Goal: Task Accomplishment & Management: Use online tool/utility

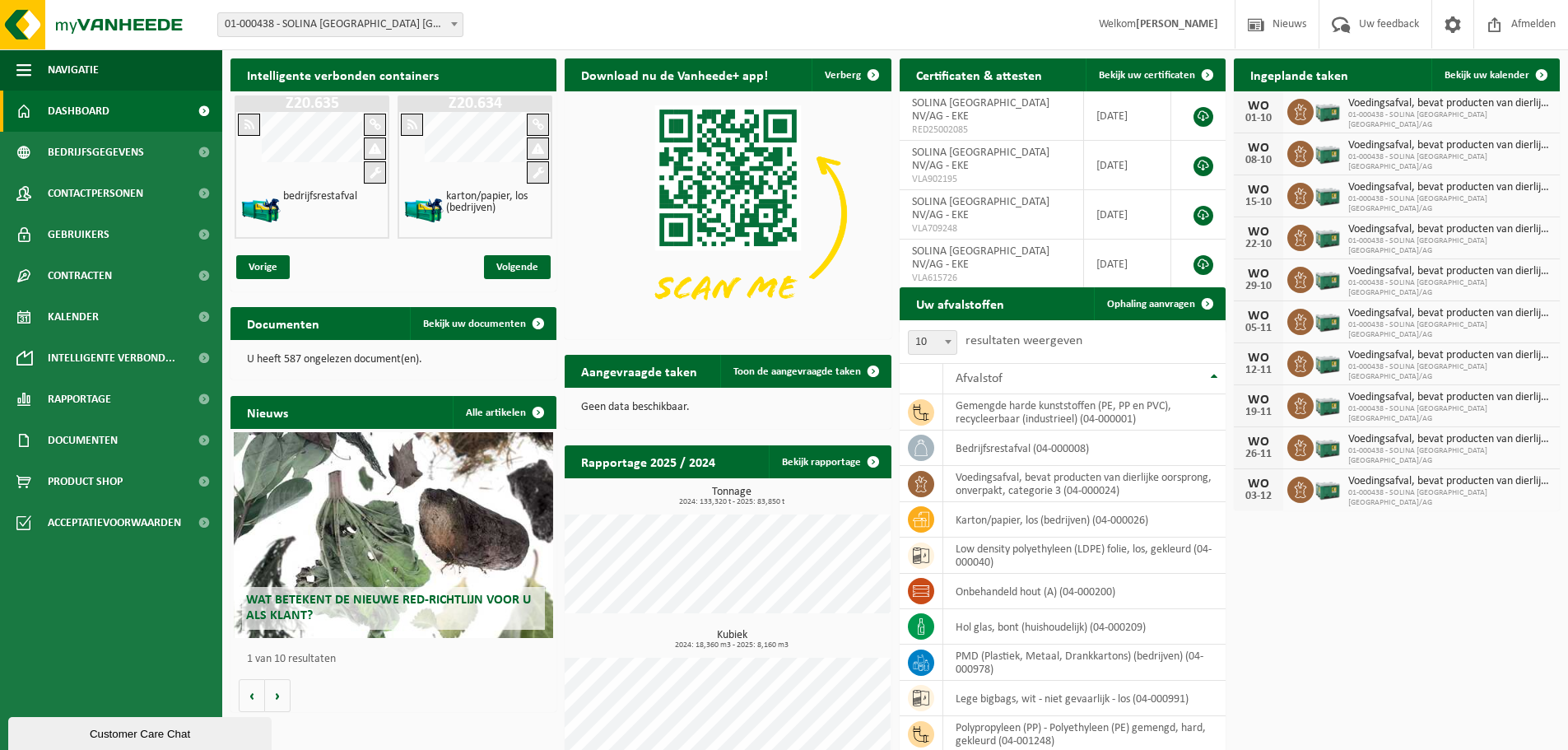
click at [454, 24] on b at bounding box center [454, 24] width 6 height 5
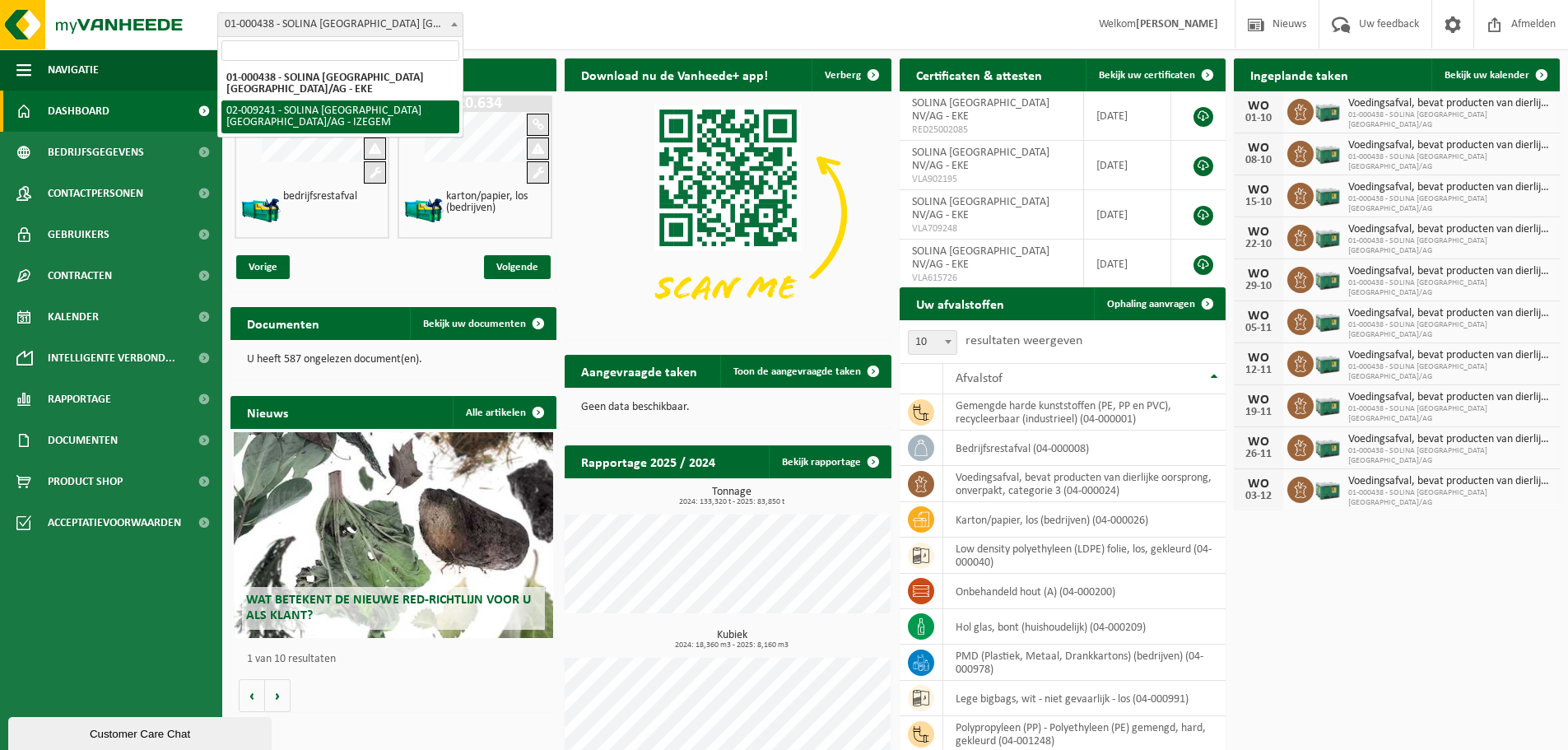
select select "13150"
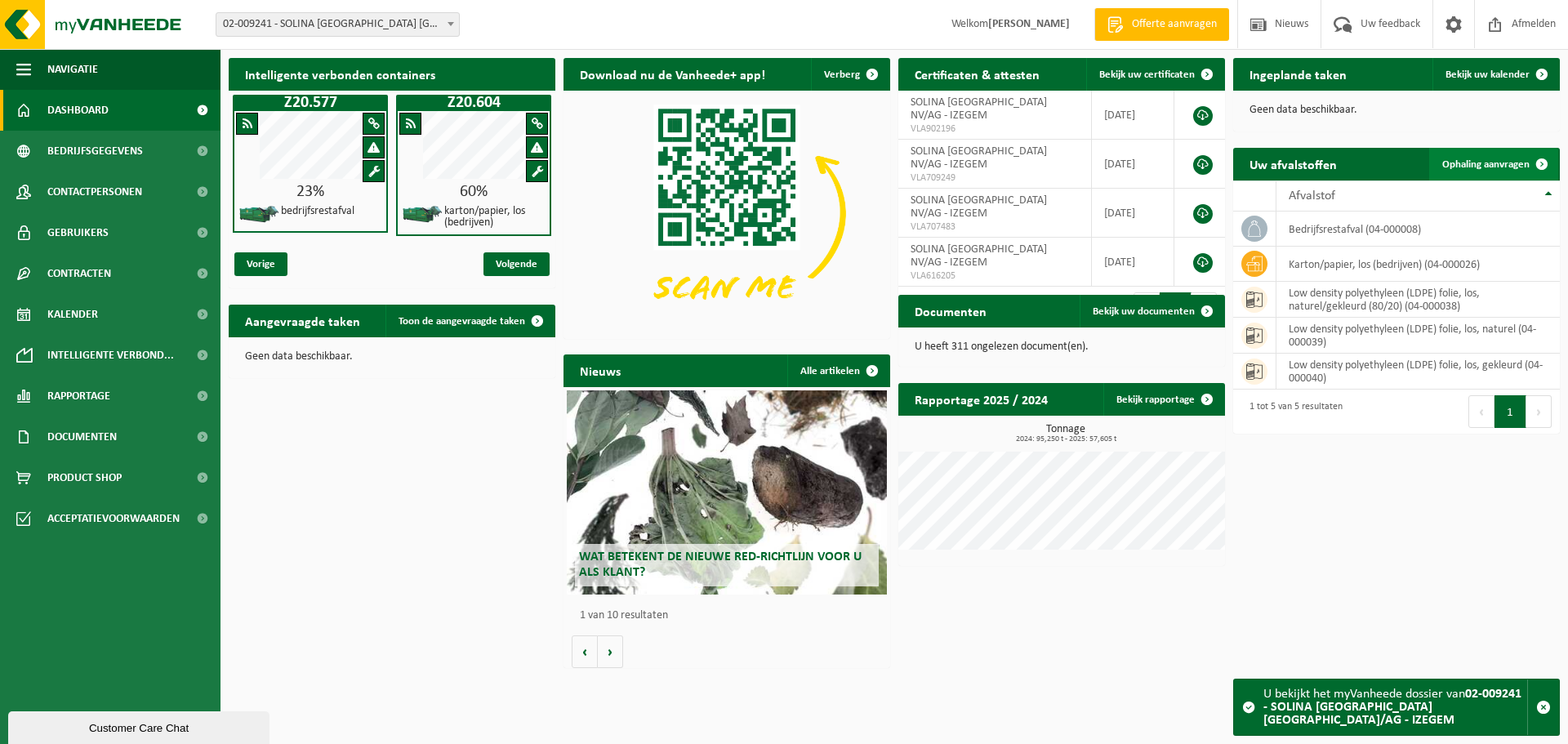
click at [1516, 166] on span "Ophaling aanvragen" at bounding box center [1485, 164] width 87 height 11
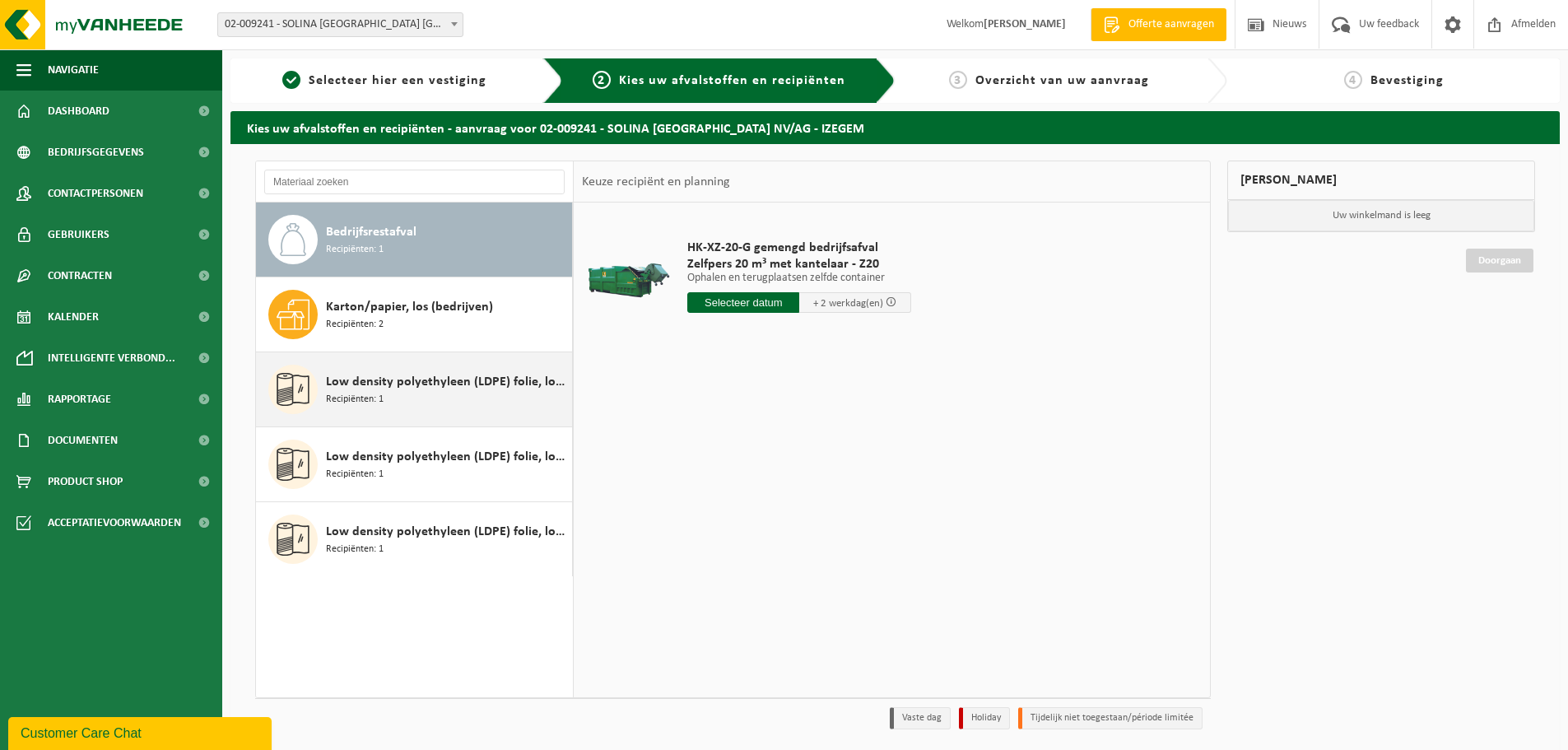
click at [422, 378] on span "Low density polyethyleen (LDPE) folie, los, gekleurd" at bounding box center [446, 382] width 242 height 20
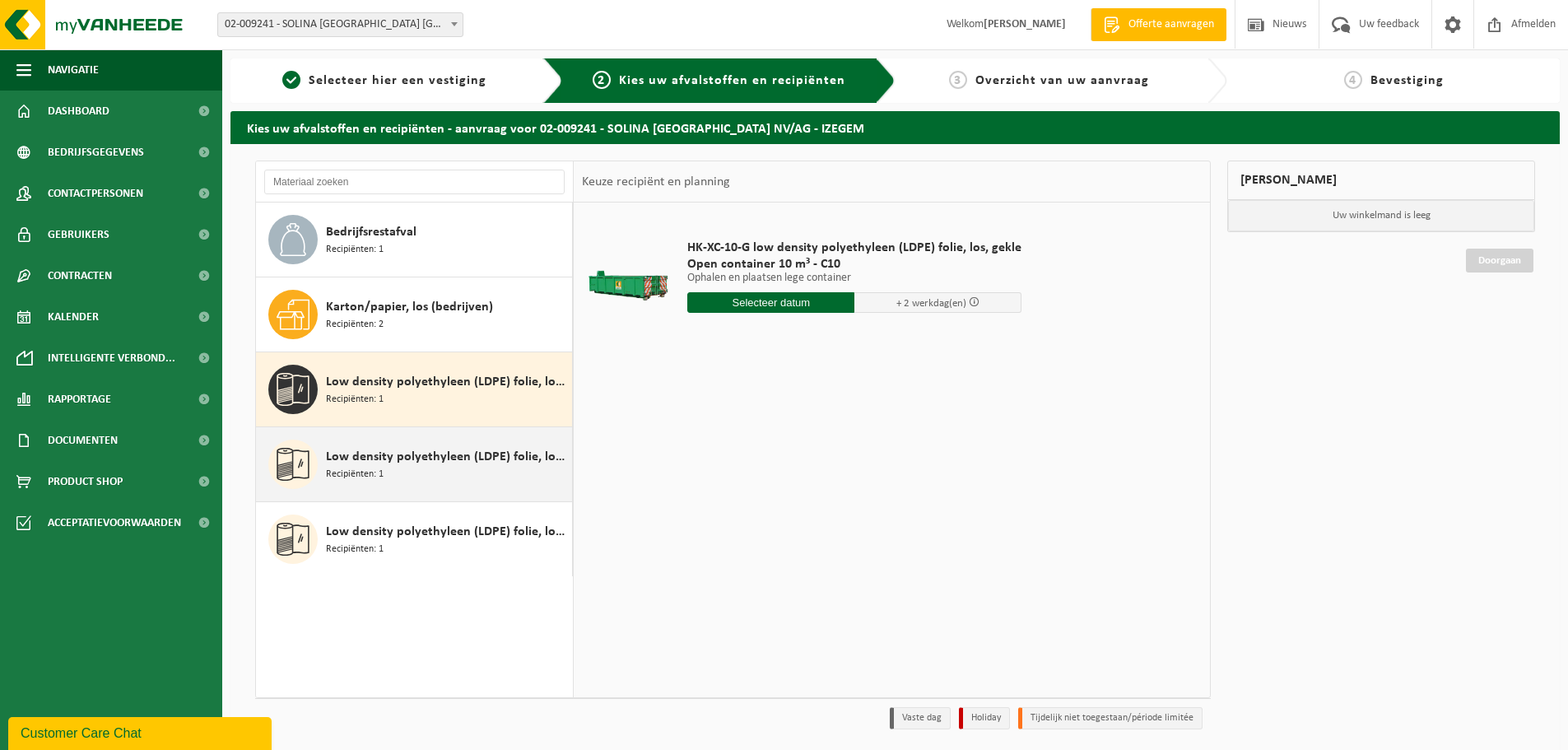
click at [424, 454] on span "Low density polyethyleen (LDPE) folie, los, naturel" at bounding box center [446, 457] width 242 height 20
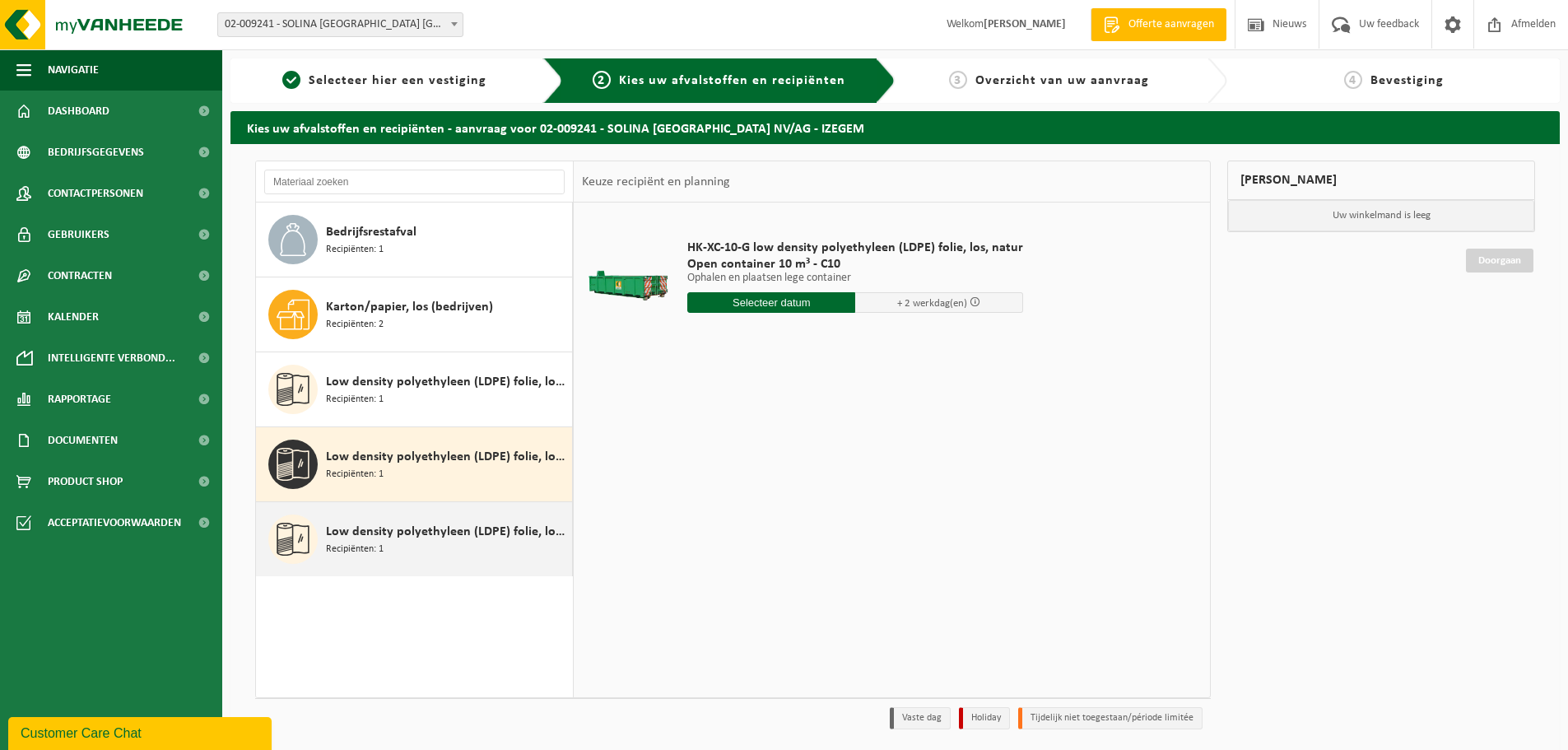
click at [423, 533] on span "Low density polyethyleen (LDPE) folie, los, naturel/gekleurd (80/20)" at bounding box center [446, 532] width 242 height 20
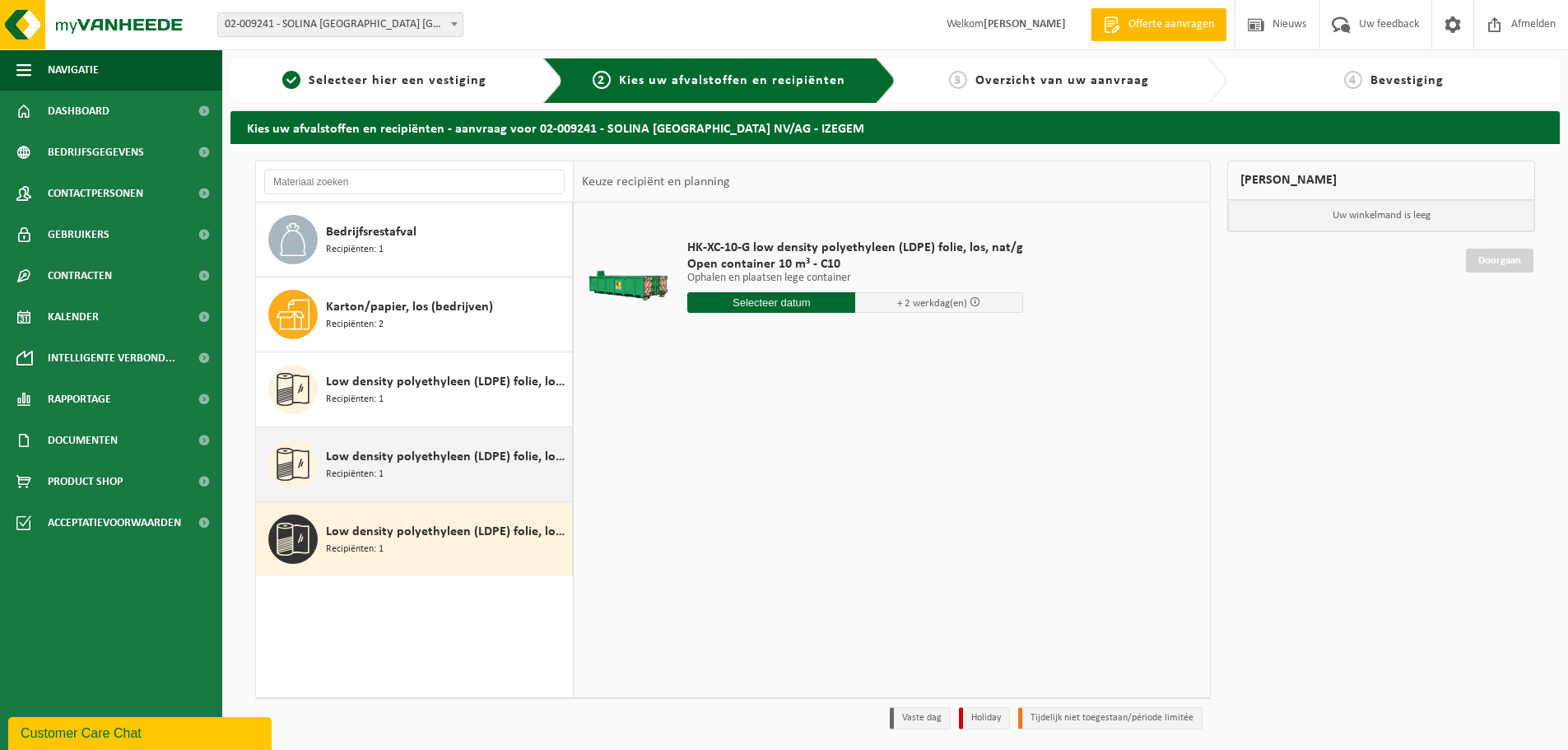
click at [422, 467] on div "Low density polyethyleen (LDPE) folie, los, naturel Recipiënten: 1" at bounding box center [446, 464] width 242 height 50
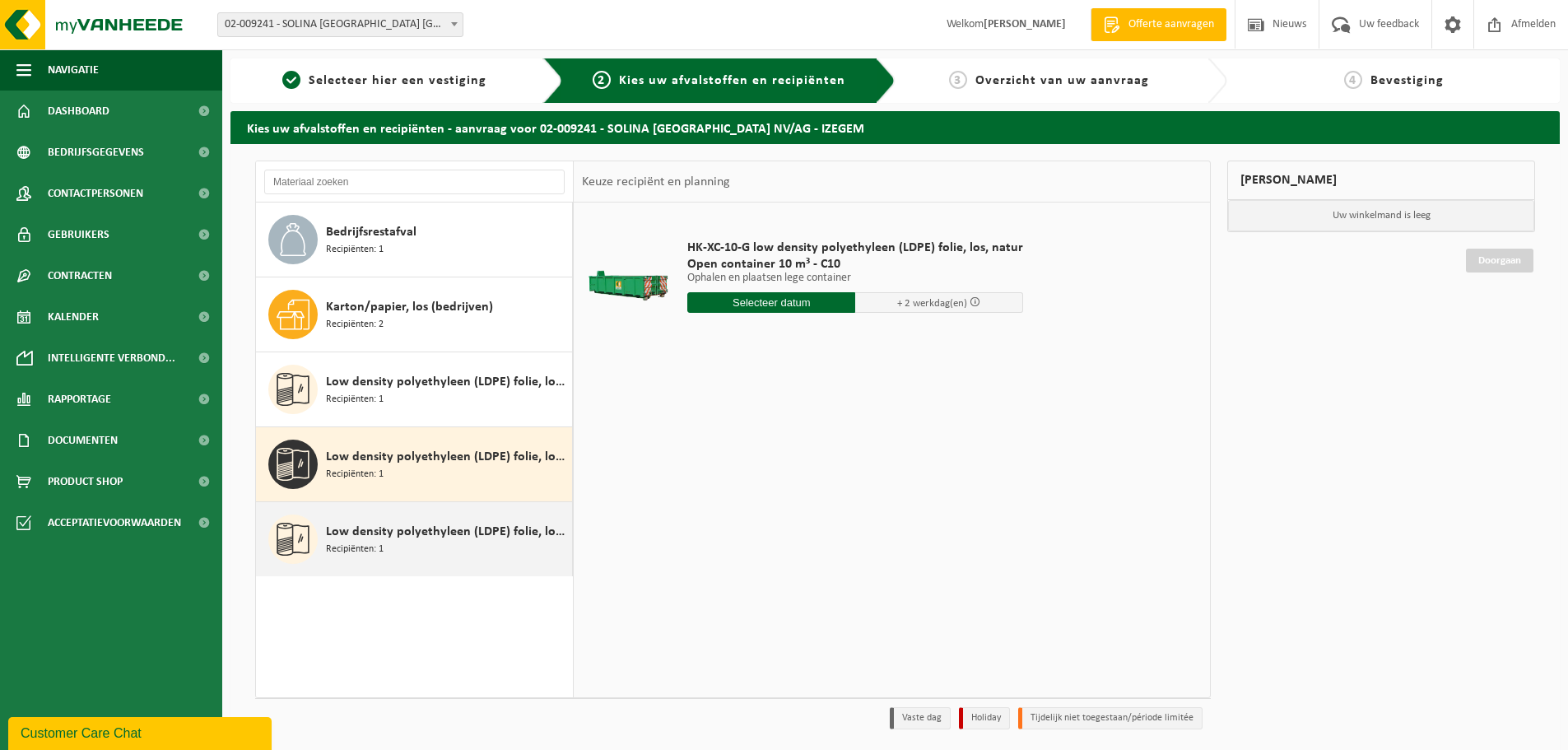
click at [427, 539] on span "Low density polyethyleen (LDPE) folie, los, naturel/gekleurd (80/20)" at bounding box center [446, 532] width 242 height 20
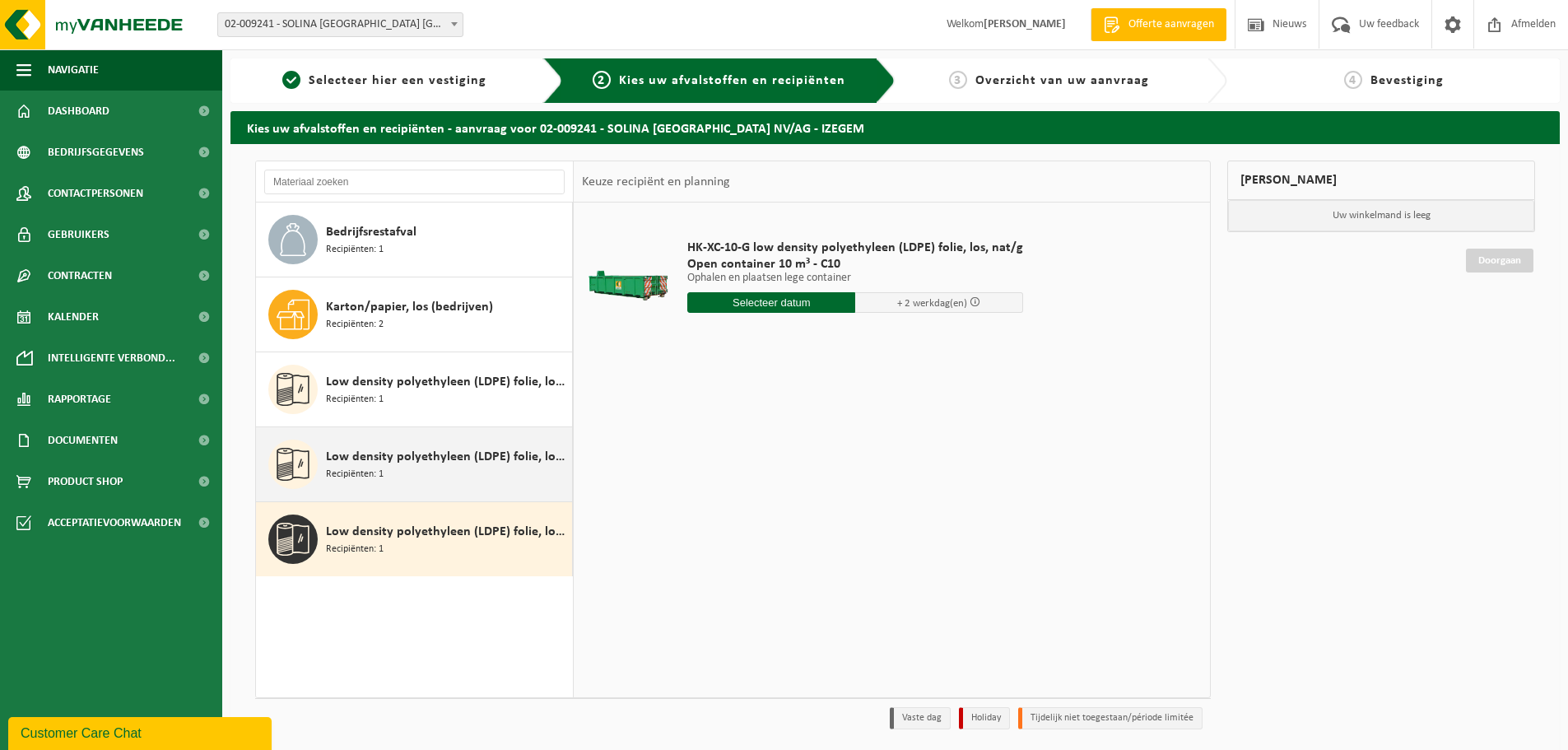
click at [427, 467] on div "Low density polyethyleen (LDPE) folie, los, naturel Recipiënten: 1" at bounding box center [446, 464] width 242 height 50
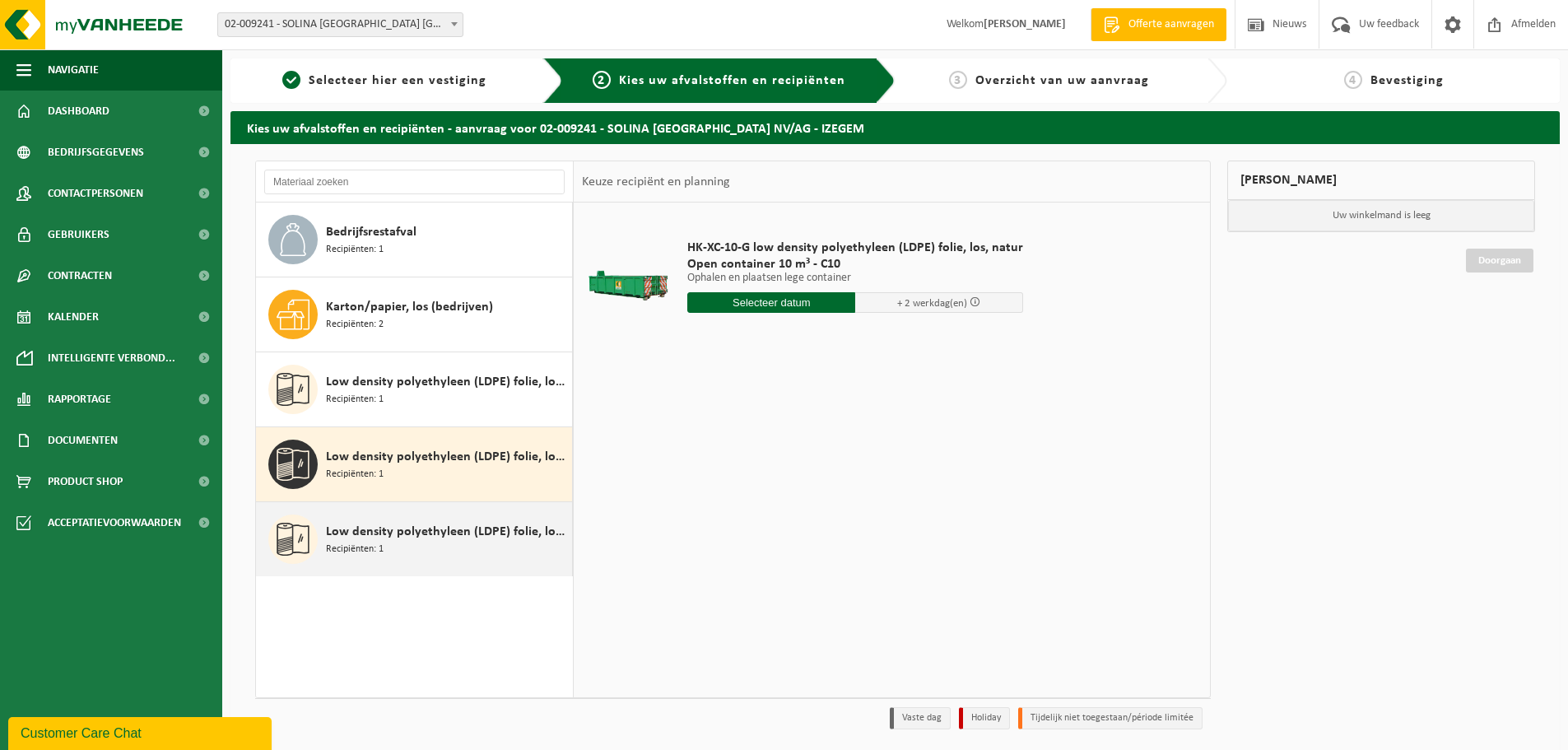
click at [433, 538] on span "Low density polyethyleen (LDPE) folie, los, naturel/gekleurd (80/20)" at bounding box center [446, 532] width 242 height 20
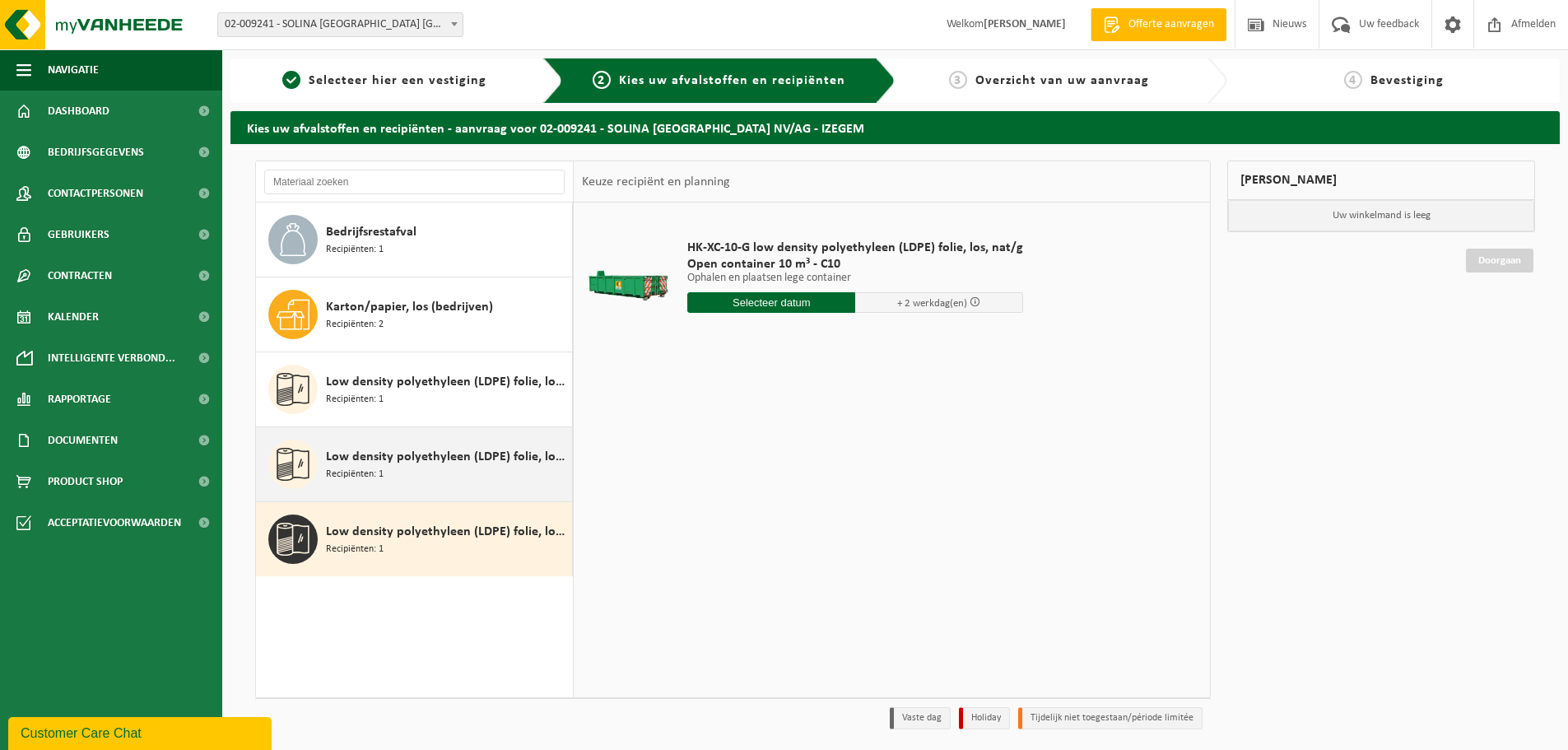
click at [429, 470] on div "Low density polyethyleen (LDPE) folie, los, naturel Recipiënten: 1" at bounding box center [446, 464] width 242 height 50
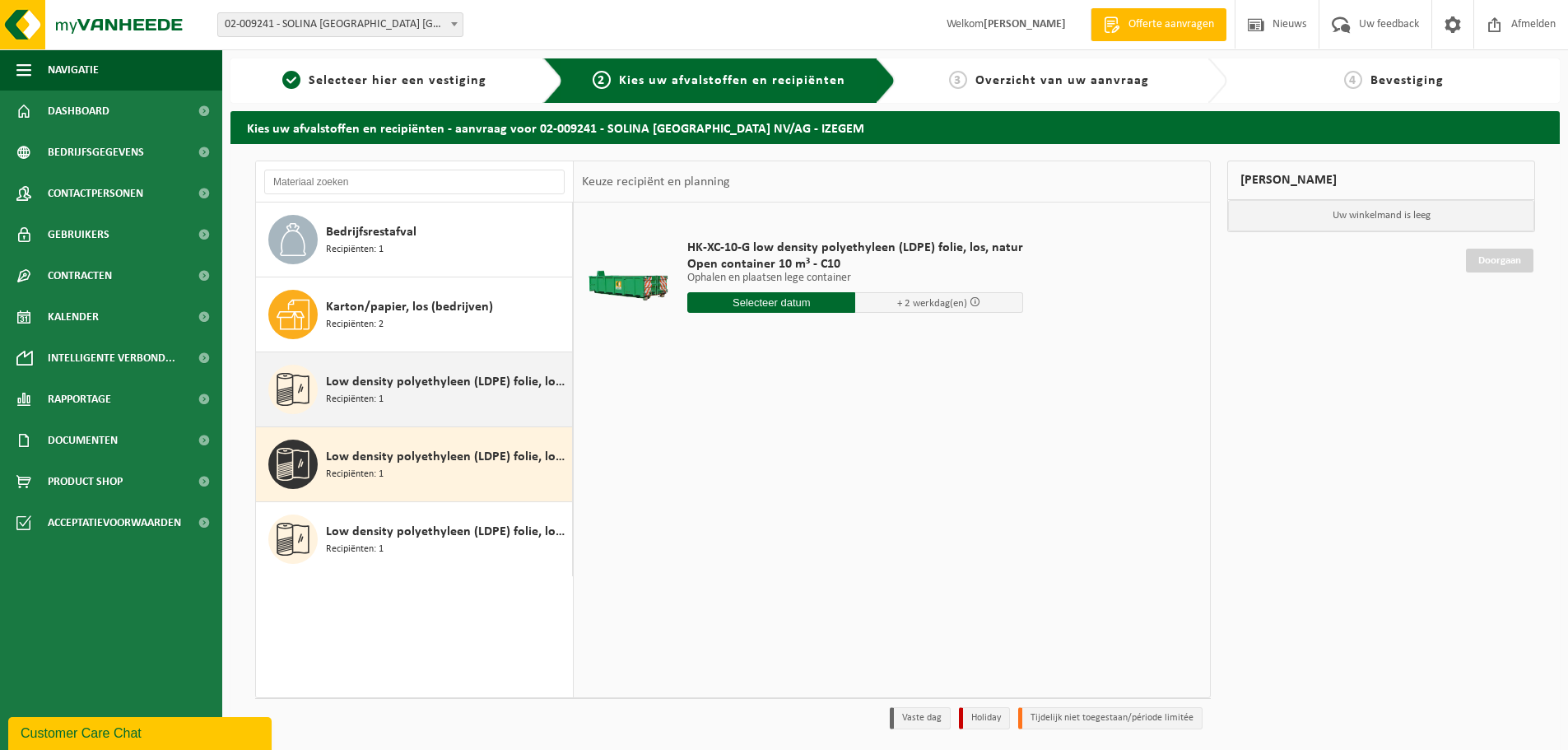
click at [428, 401] on div "Low density polyethyleen (LDPE) folie, los, gekleurd Recipiënten: 1" at bounding box center [446, 389] width 242 height 50
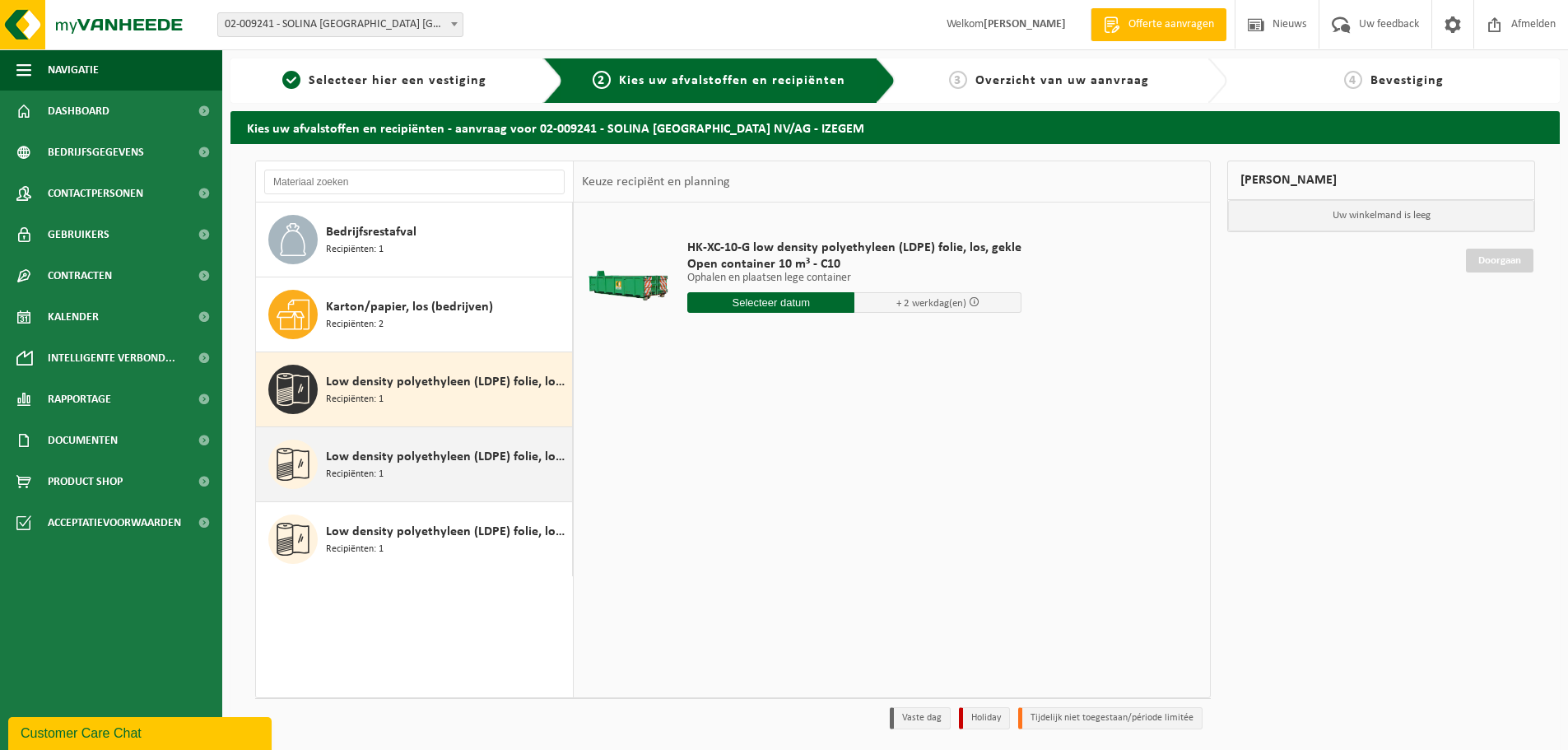
click at [434, 458] on span "Low density polyethyleen (LDPE) folie, los, naturel" at bounding box center [446, 457] width 242 height 20
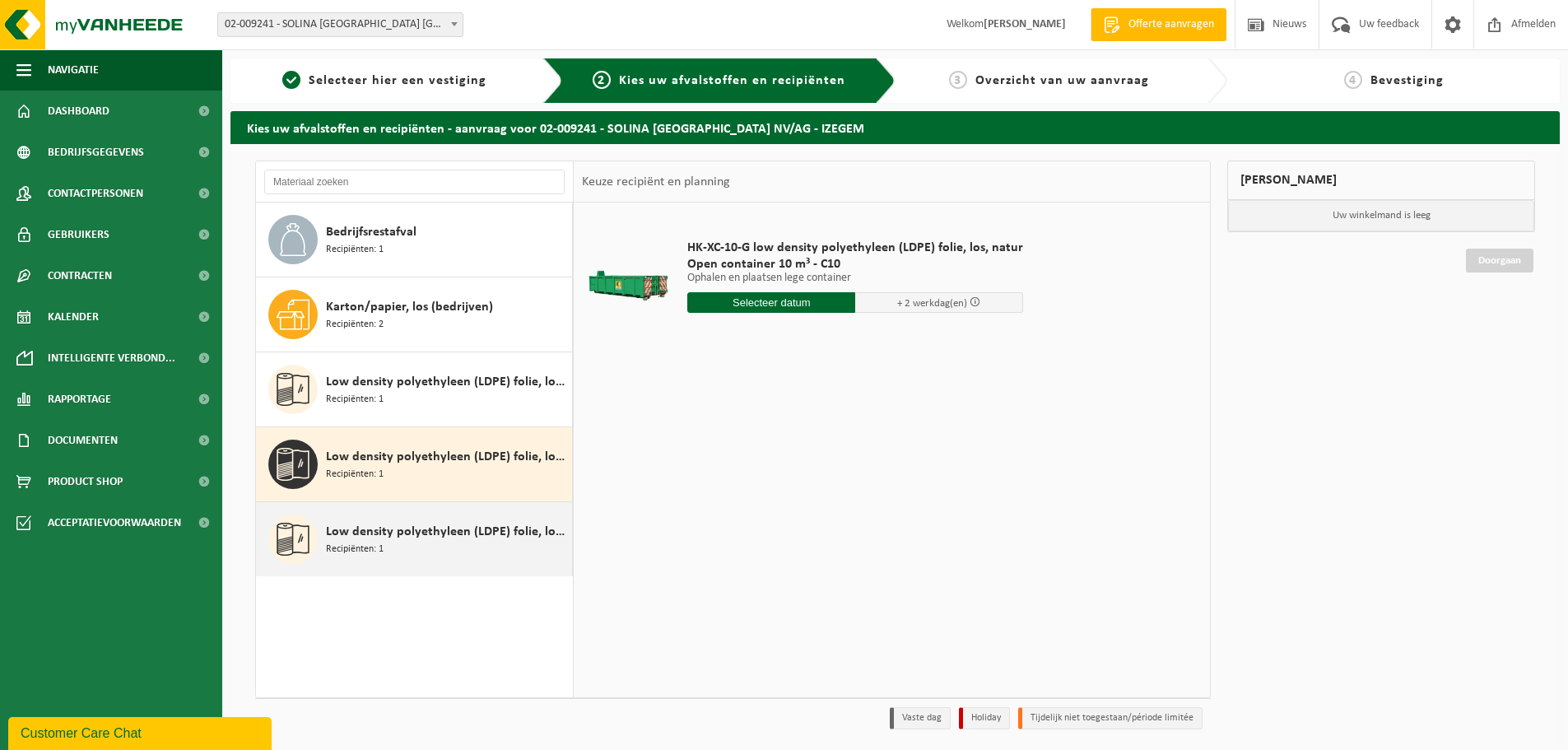
click at [430, 540] on span "Low density polyethyleen (LDPE) folie, los, naturel/gekleurd (80/20)" at bounding box center [446, 532] width 242 height 20
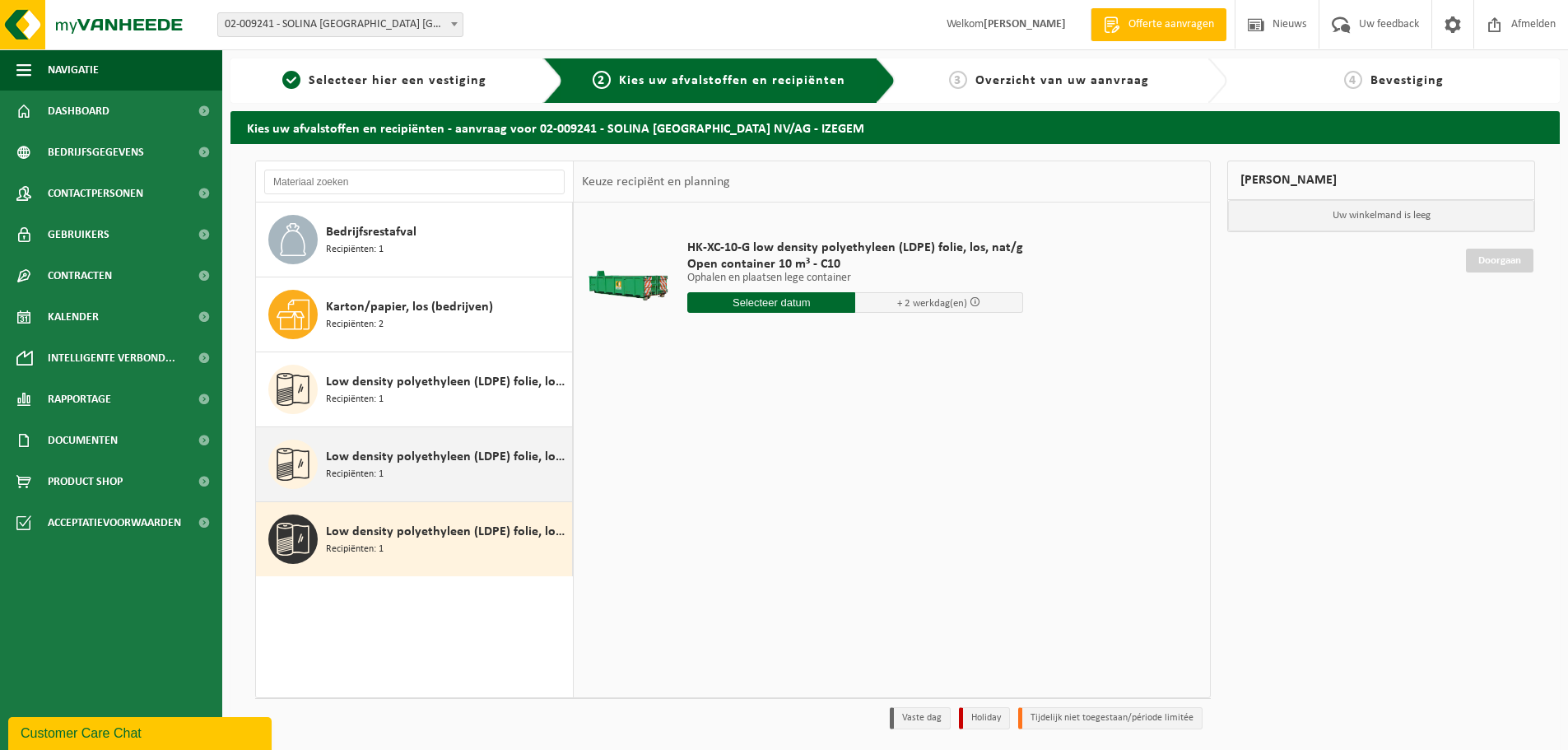
click at [423, 470] on div "Low density polyethyleen (LDPE) folie, los, naturel Recipiënten: 1" at bounding box center [446, 464] width 242 height 50
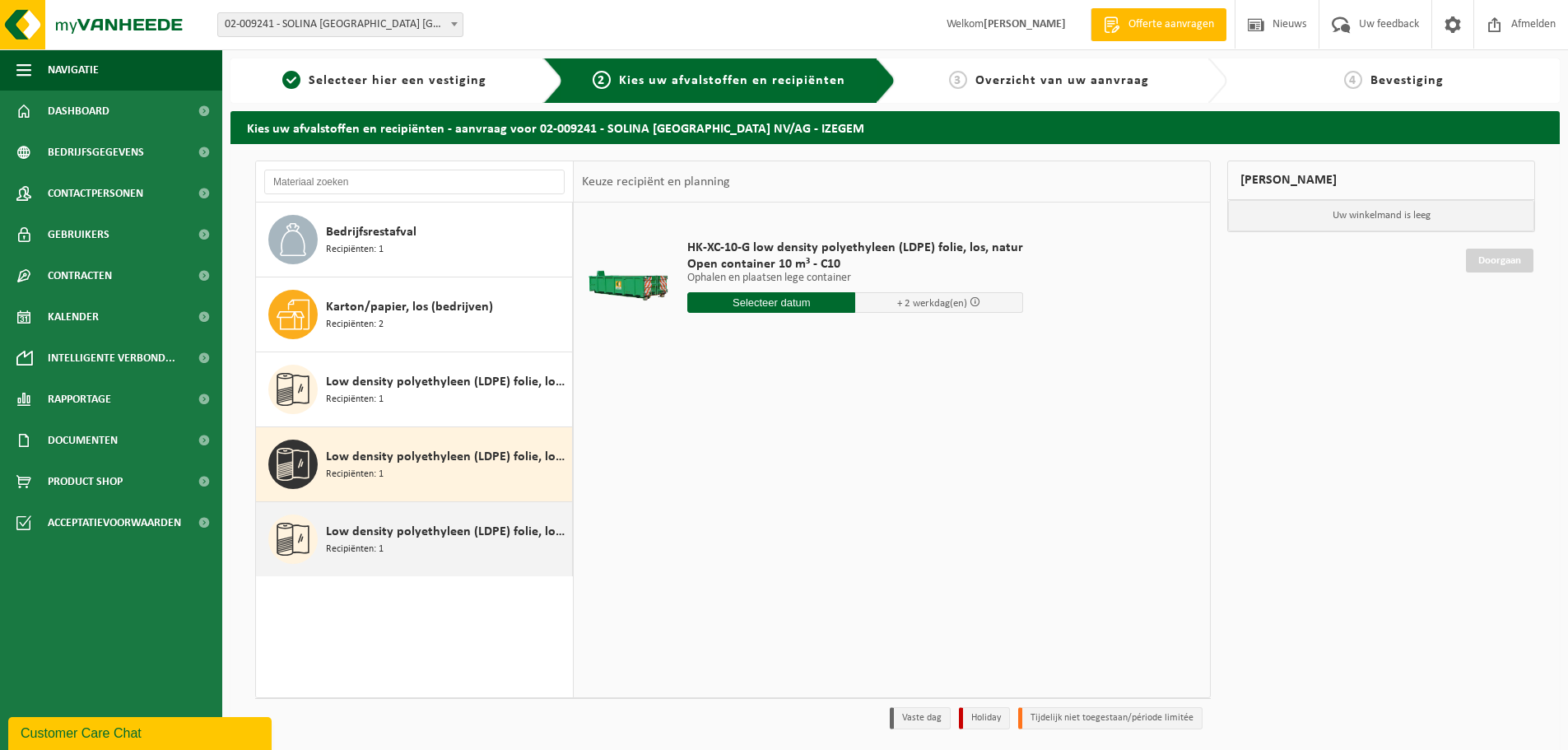
click at [433, 552] on div "Low density polyethyleen (LDPE) folie, los, naturel/gekleurd (80/20) Recipiënte…" at bounding box center [446, 539] width 242 height 50
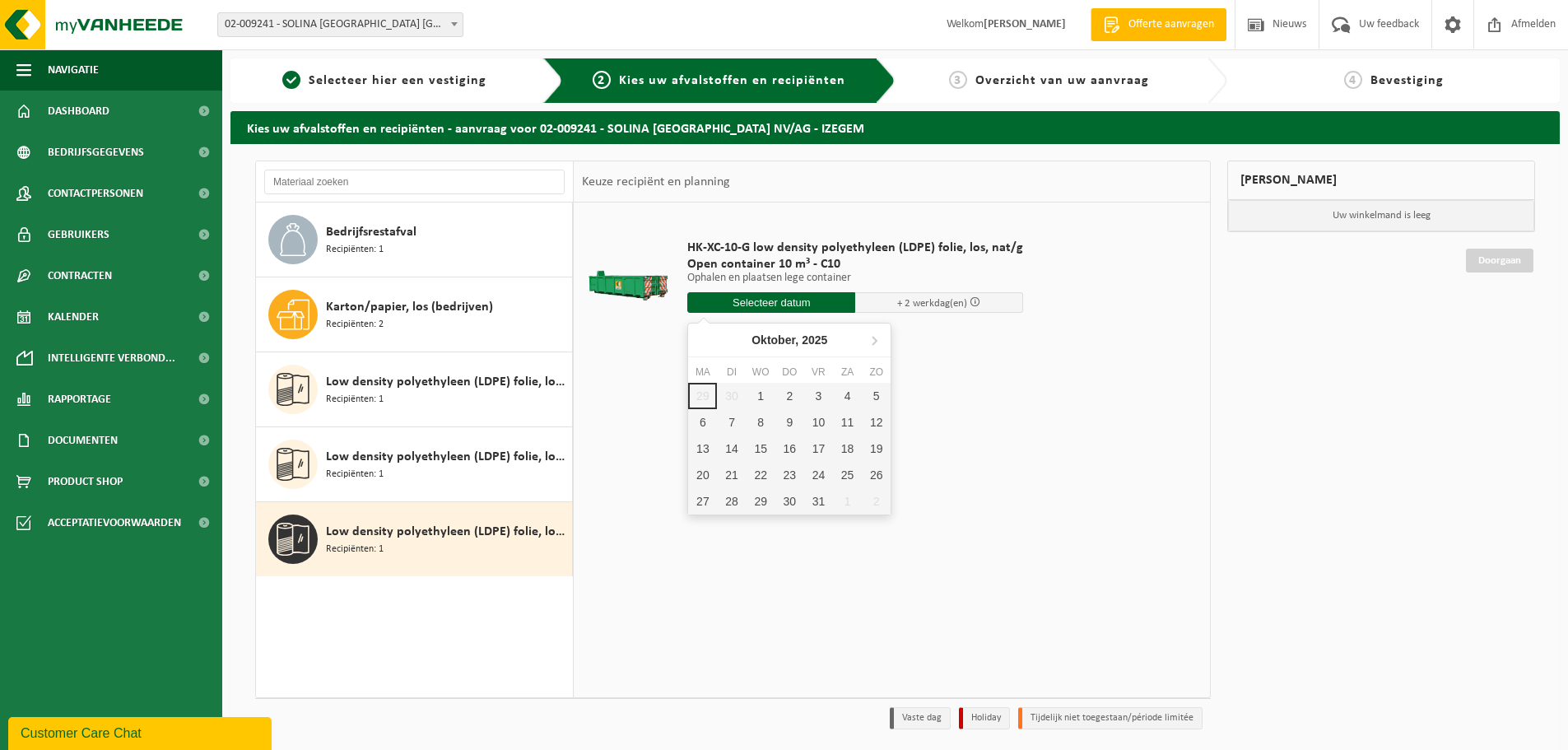
click at [768, 309] on input "text" at bounding box center [772, 302] width 168 height 21
click at [758, 391] on div "1" at bounding box center [761, 395] width 29 height 26
type input "Van 2025-10-01"
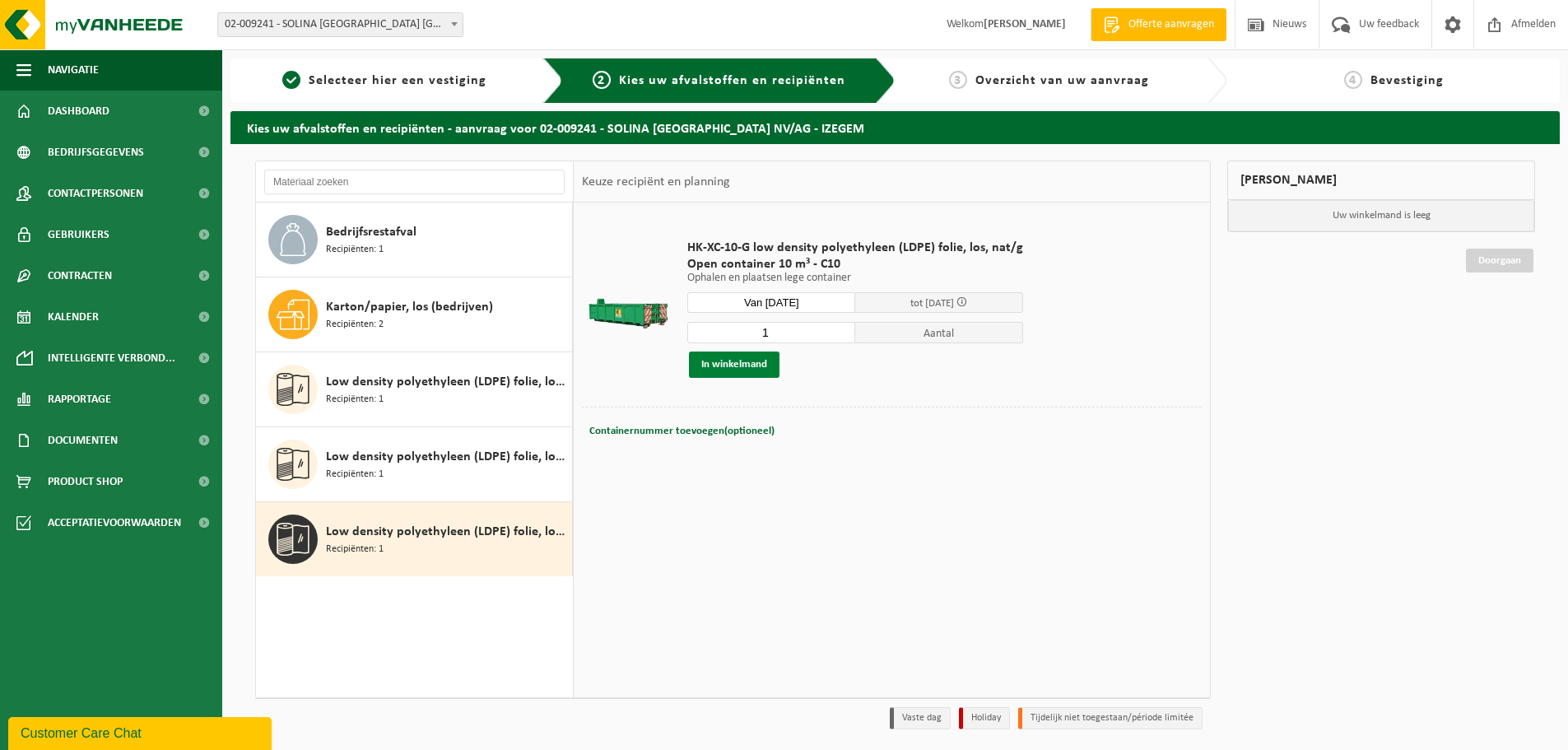
click at [731, 362] on button "In winkelmand" at bounding box center [735, 365] width 90 height 26
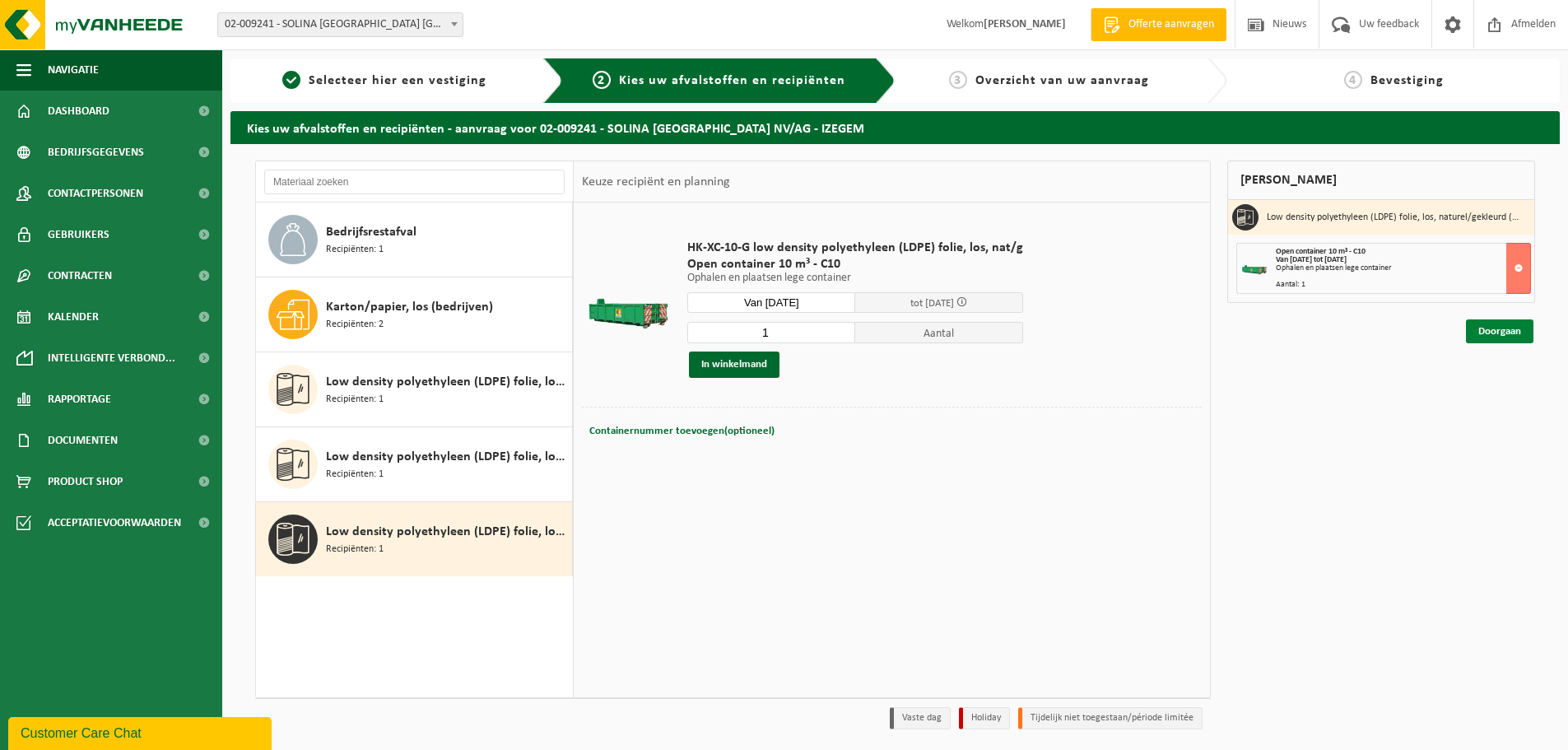
click at [1495, 330] on link "Doorgaan" at bounding box center [1499, 331] width 68 height 24
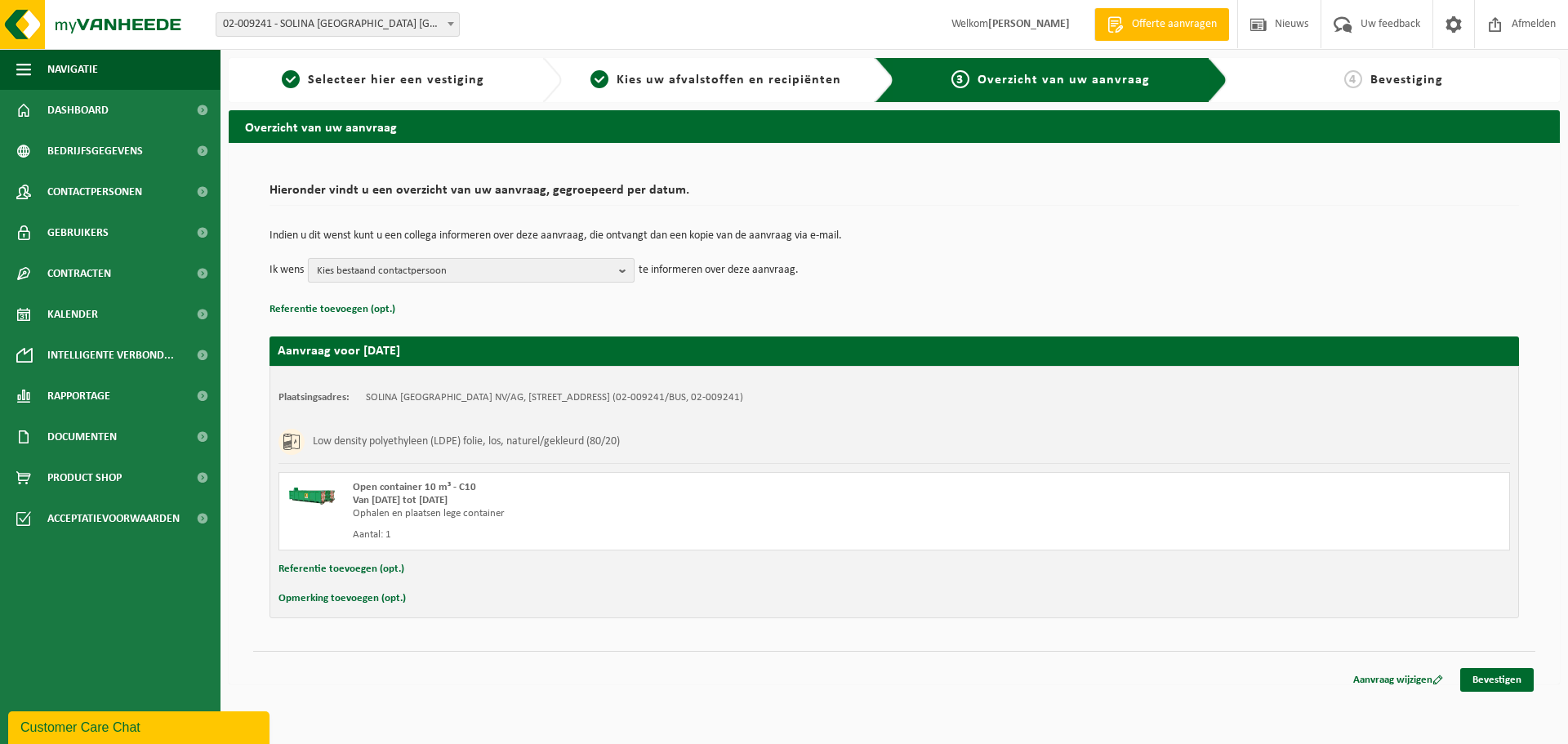
click at [619, 270] on b "button" at bounding box center [626, 269] width 14 height 22
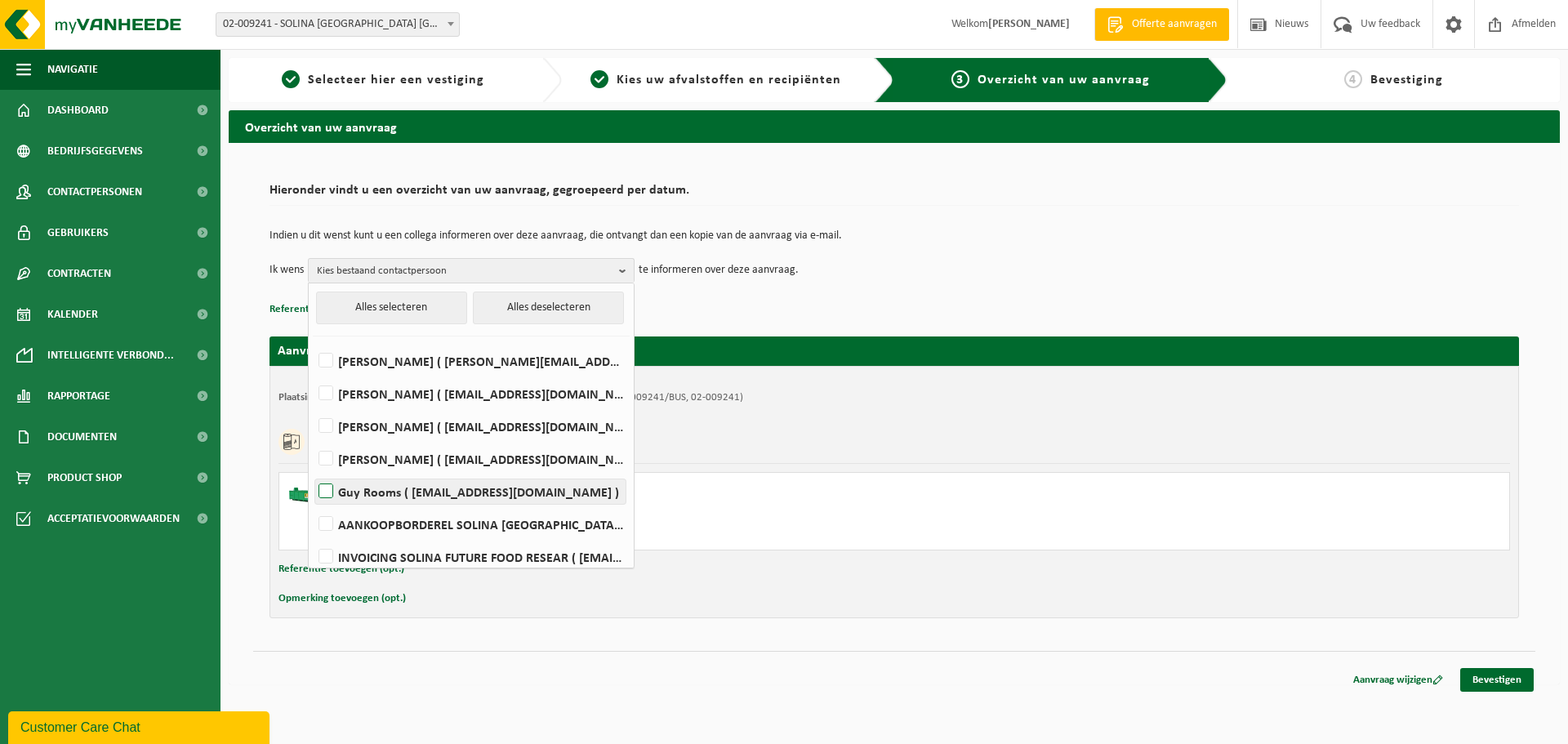
click at [464, 493] on label "Guy Rooms ( guy.rooms@solina-group.eu )" at bounding box center [470, 491] width 311 height 24
click at [312, 471] on input "Guy Rooms ( guy.rooms@solina-group.eu )" at bounding box center [312, 470] width 1 height 1
checkbox input "true"
click at [1509, 677] on link "Bevestigen" at bounding box center [1497, 679] width 74 height 23
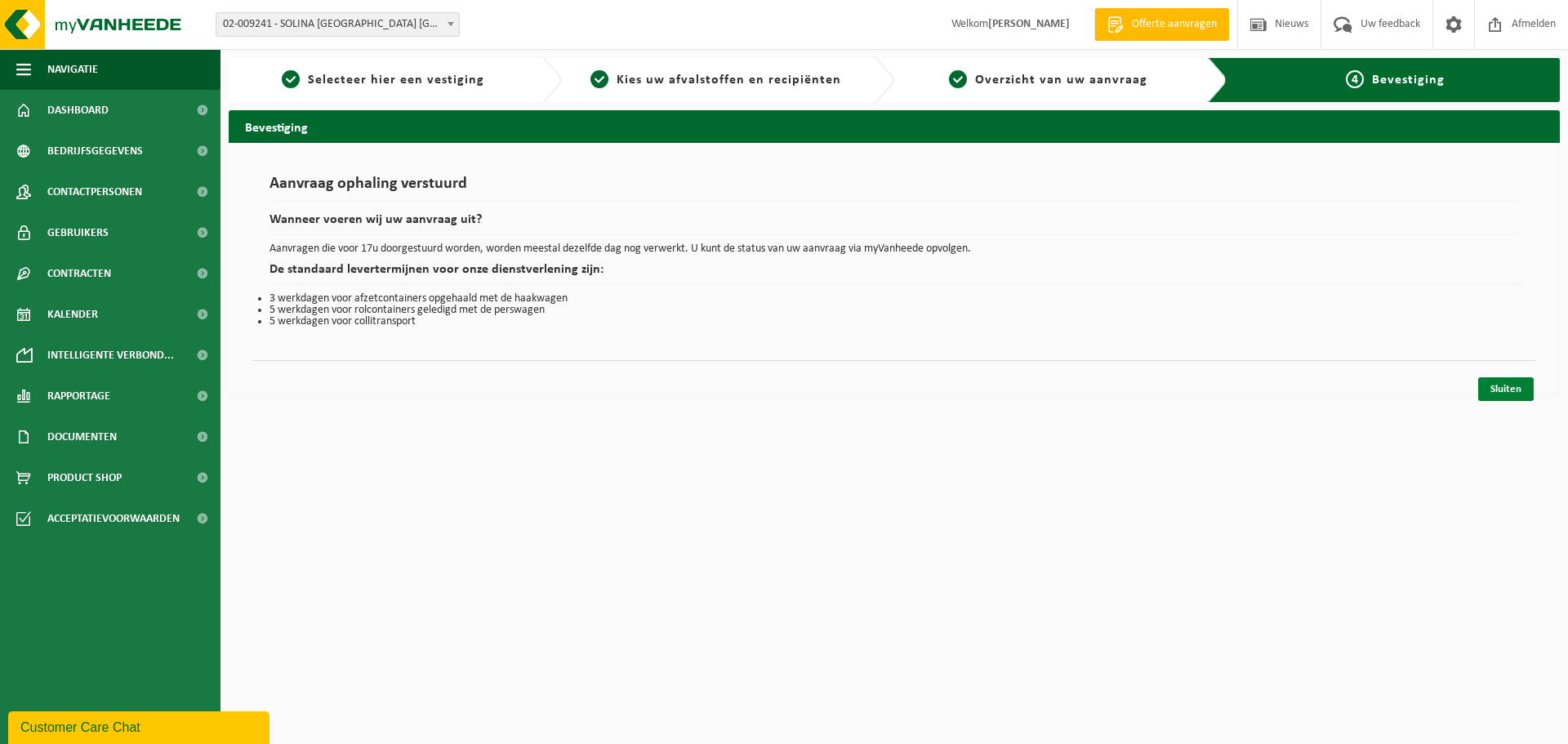
click at [1511, 390] on link "Sluiten" at bounding box center [1506, 389] width 56 height 23
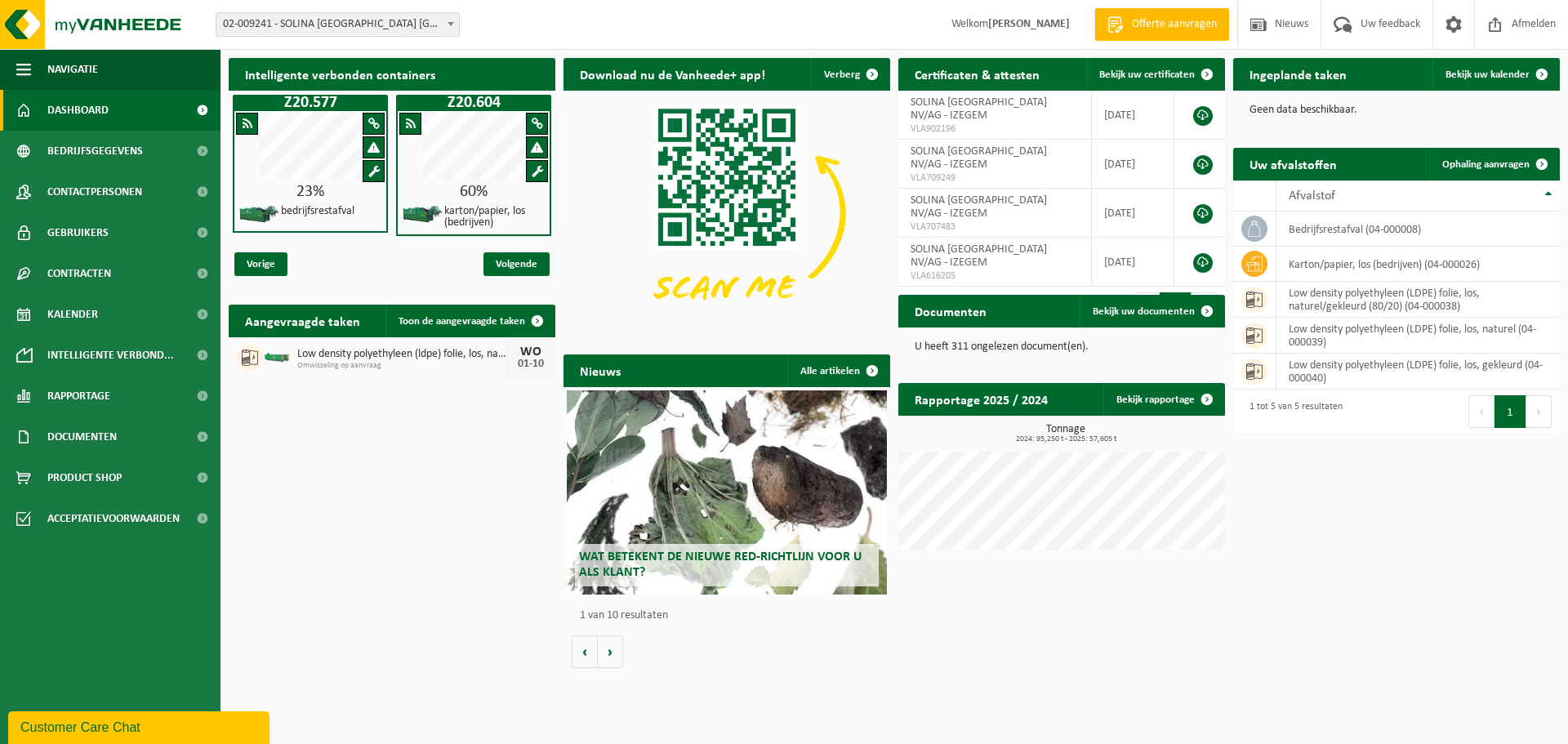
click at [784, 342] on div "Download nu de Vanheede+ app! [GEOGRAPHIC_DATA]" at bounding box center [726, 198] width 335 height 297
